Goal: Download file/media

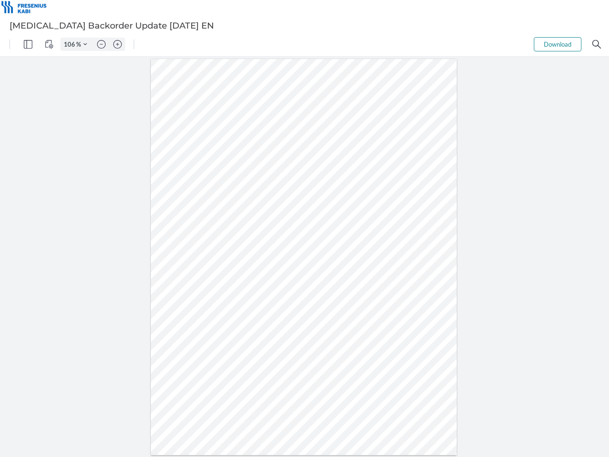
click at [28, 44] on img "Panel" at bounding box center [28, 44] width 9 height 9
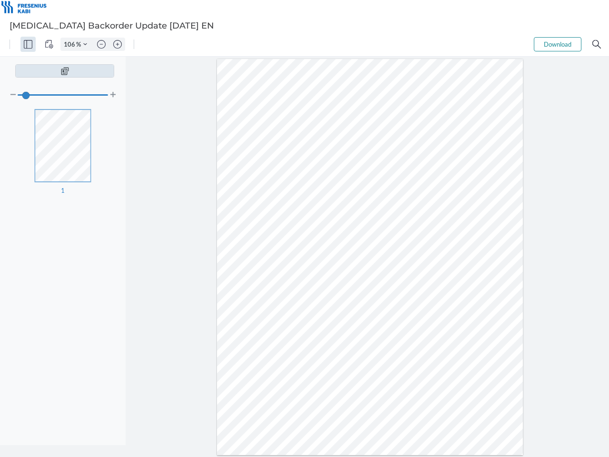
click at [49, 44] on img "View Controls" at bounding box center [49, 44] width 9 height 9
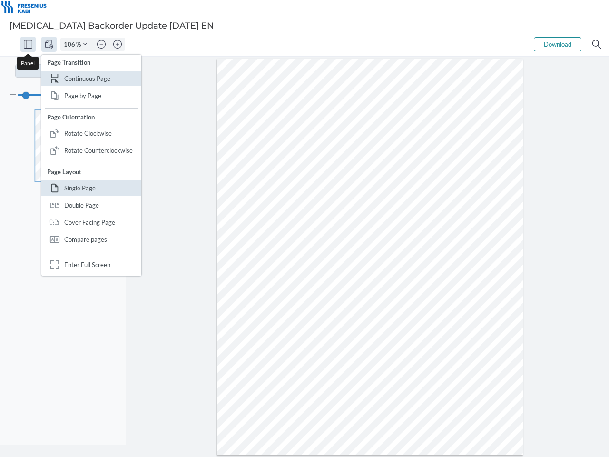
click at [71, 44] on input "106" at bounding box center [68, 44] width 15 height 9
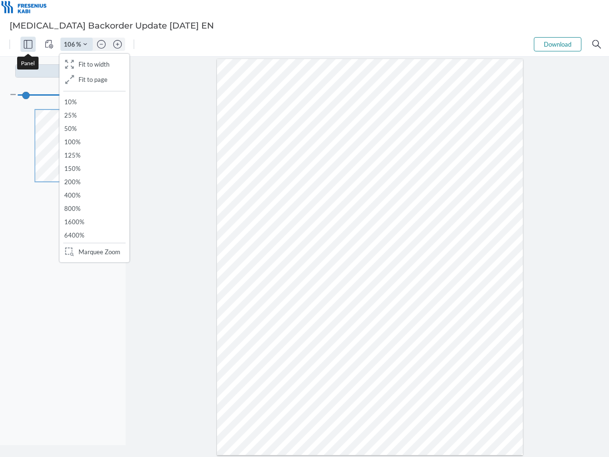
click at [85, 44] on img "Zoom Controls" at bounding box center [85, 44] width 4 height 4
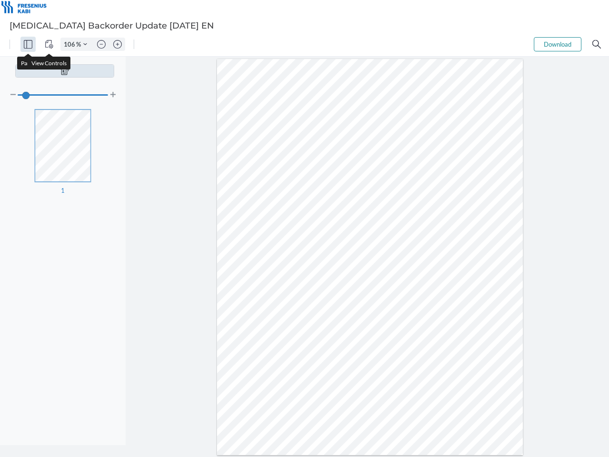
click at [101, 44] on img "Zoom out" at bounding box center [101, 44] width 9 height 9
click at [117, 44] on img "Zoom in" at bounding box center [117, 44] width 9 height 9
type input "106"
click at [557, 44] on button "Download" at bounding box center [558, 44] width 48 height 14
click at [596, 44] on img "Search" at bounding box center [596, 44] width 9 height 9
